Goal: Task Accomplishment & Management: Manage account settings

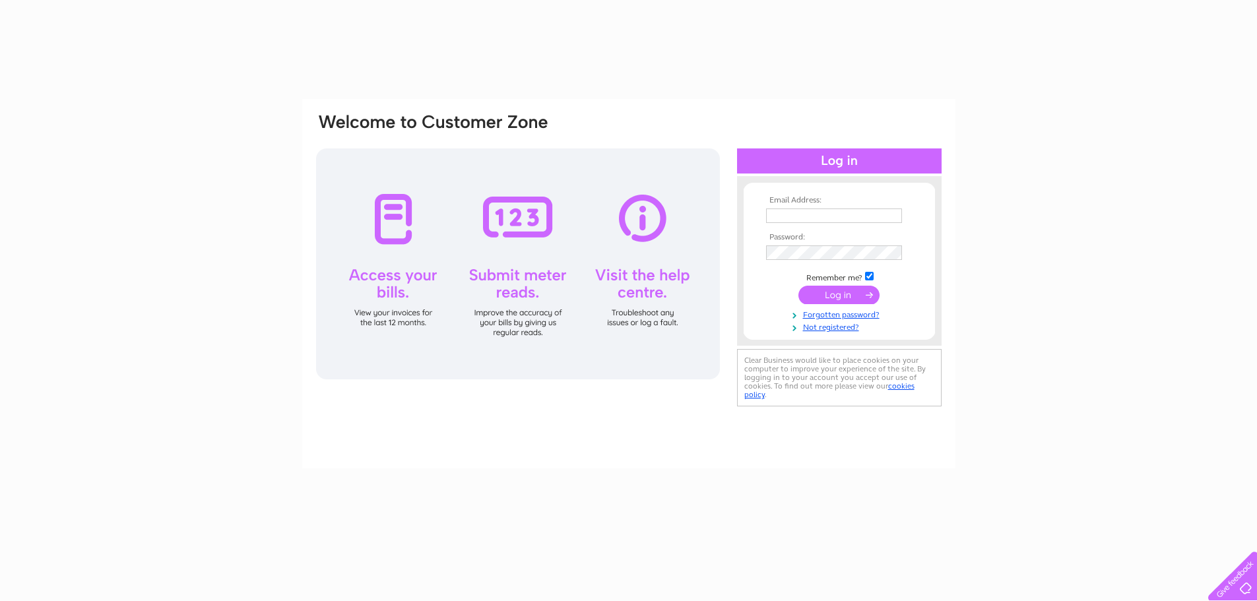
type input "justedinburgh@justerinis.com"
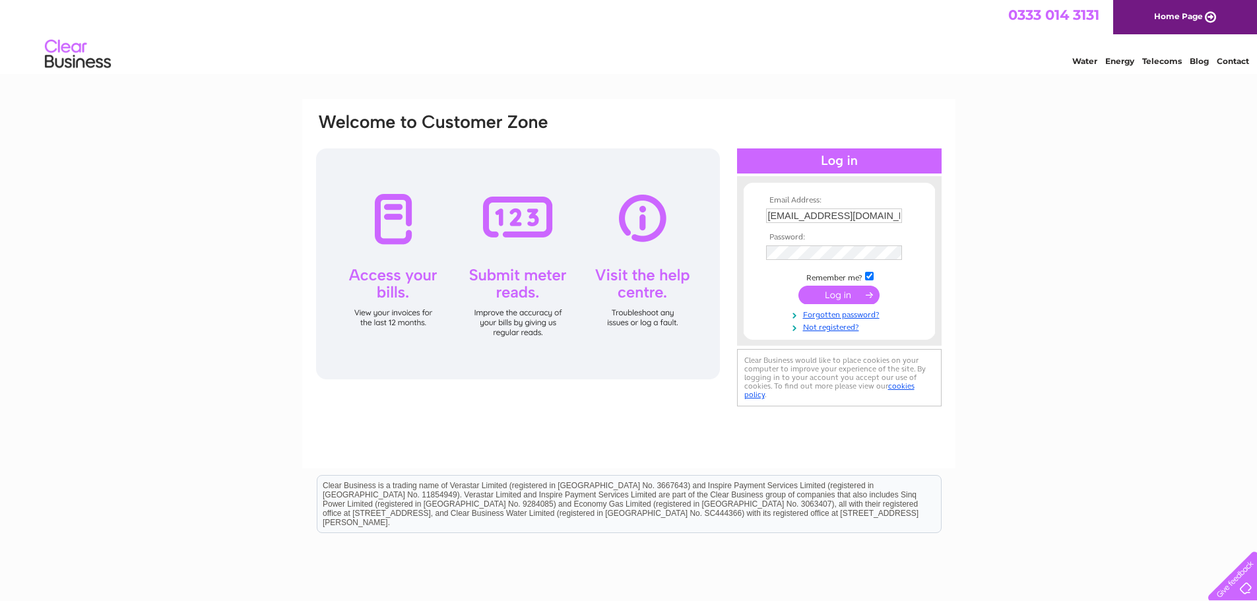
click at [819, 292] on input "submit" at bounding box center [838, 295] width 81 height 18
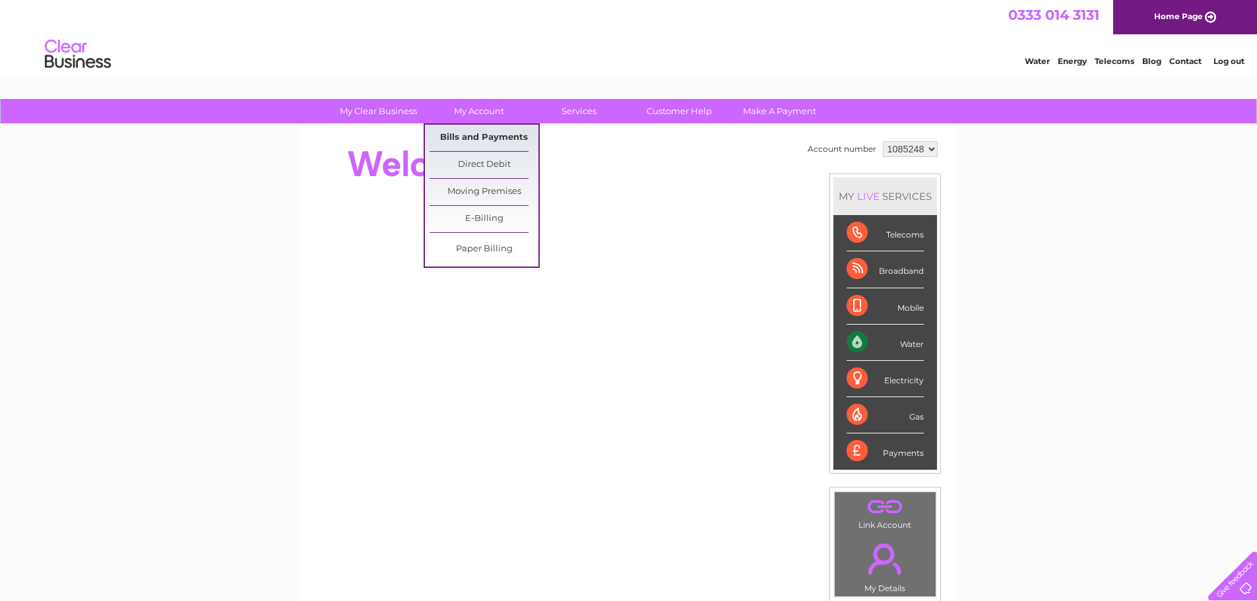
click at [472, 133] on link "Bills and Payments" at bounding box center [483, 138] width 109 height 26
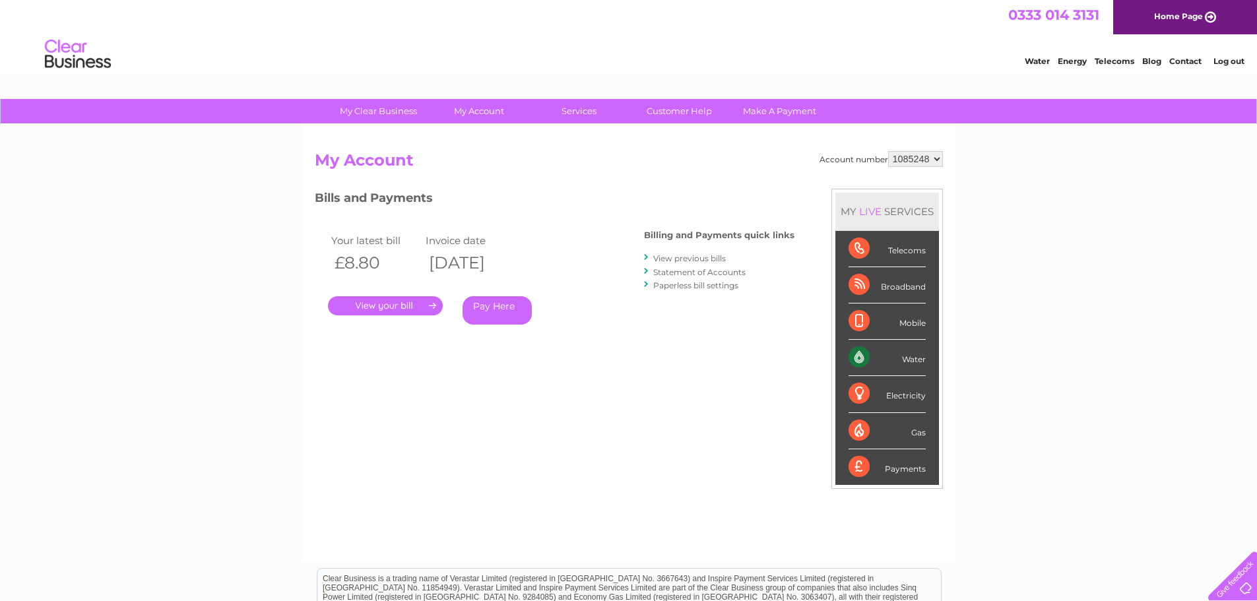
click at [381, 300] on link "." at bounding box center [385, 305] width 115 height 19
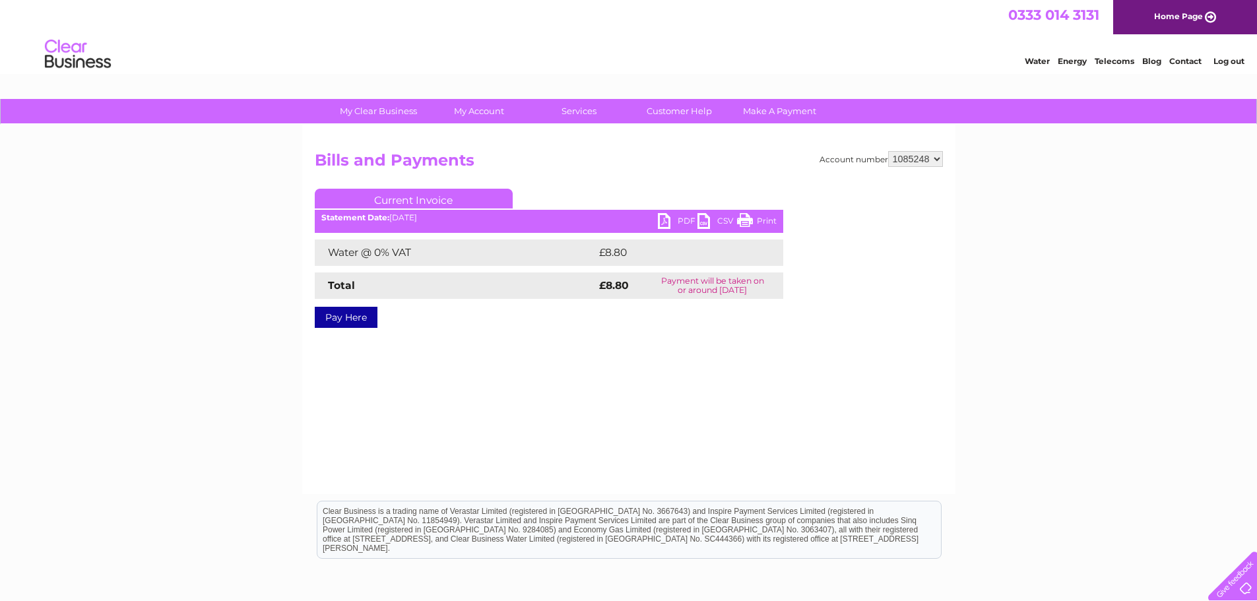
click at [677, 220] on link "PDF" at bounding box center [678, 222] width 40 height 19
